Goal: Information Seeking & Learning: Compare options

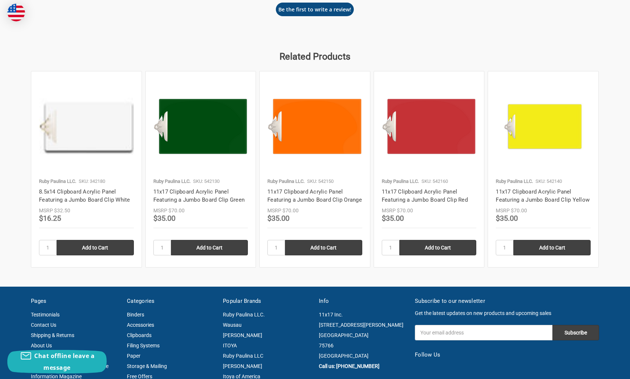
scroll to position [965, 0]
